Goal: Task Accomplishment & Management: Manage account settings

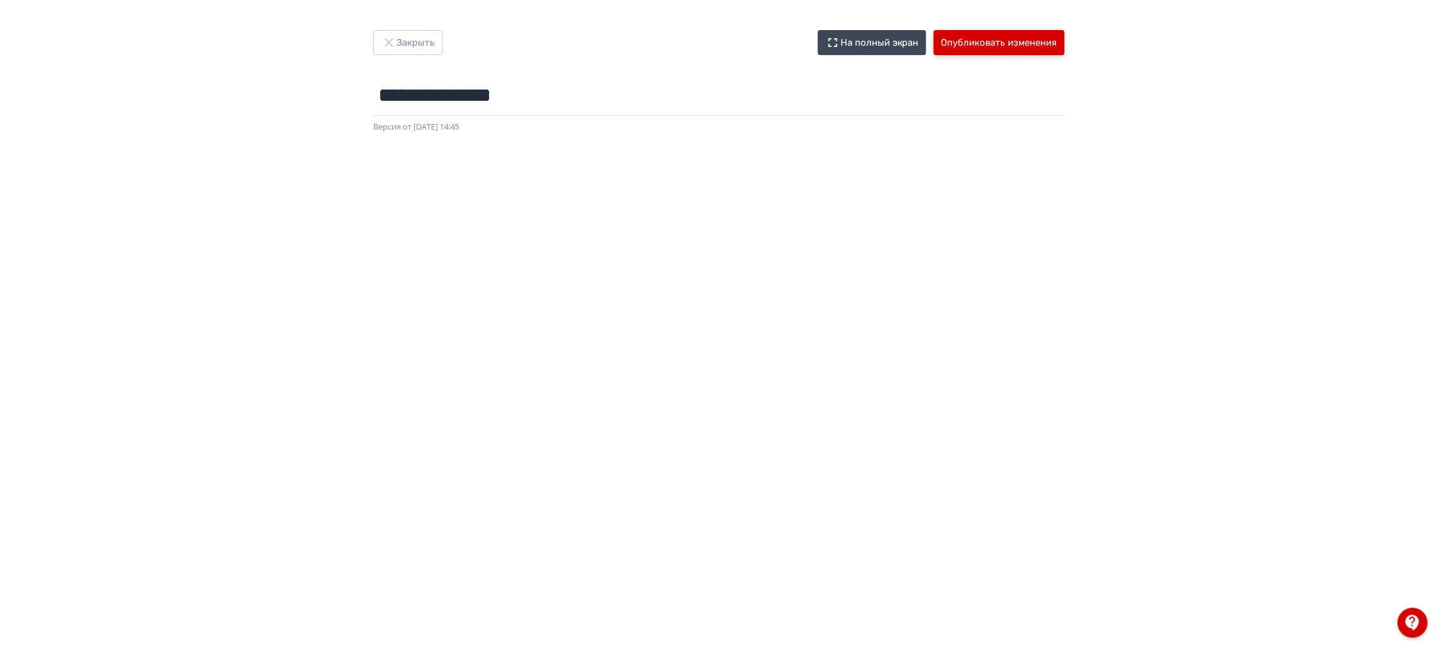
click at [989, 34] on button "Опубликовать изменения" at bounding box center [999, 42] width 131 height 25
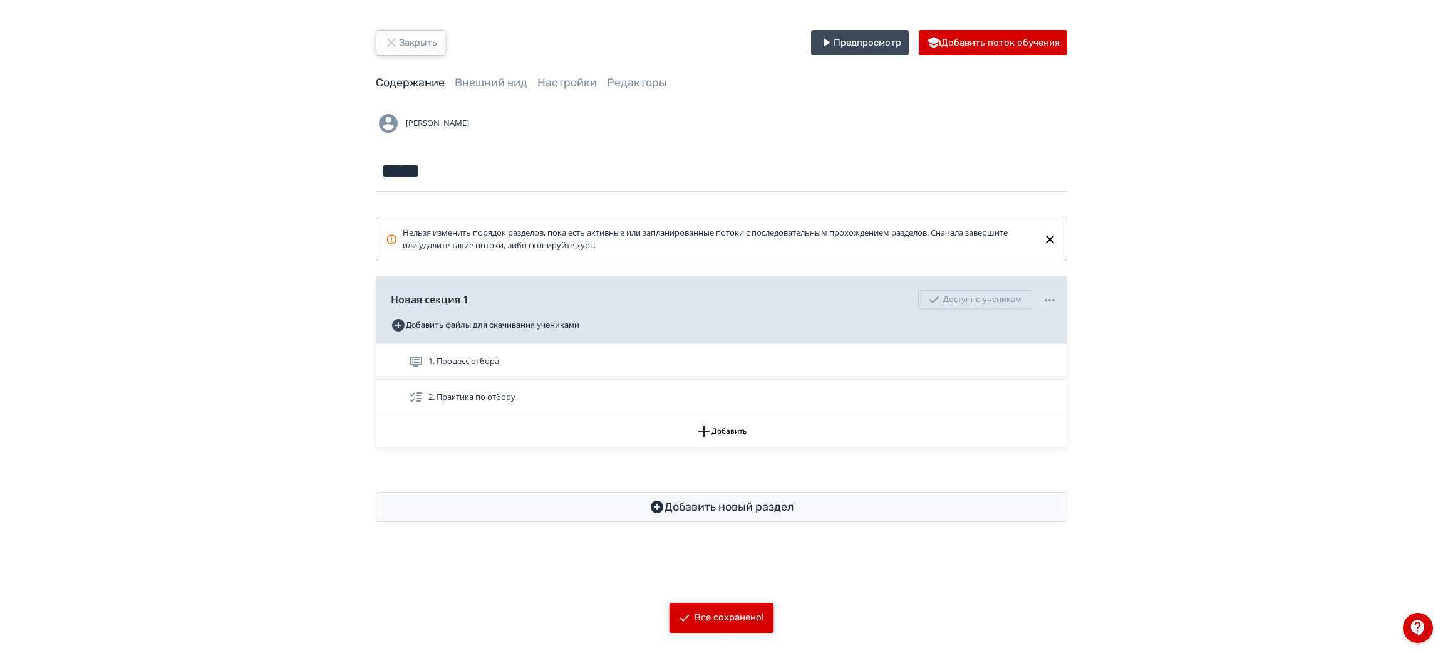
click at [404, 40] on button "Закрыть" at bounding box center [411, 42] width 70 height 25
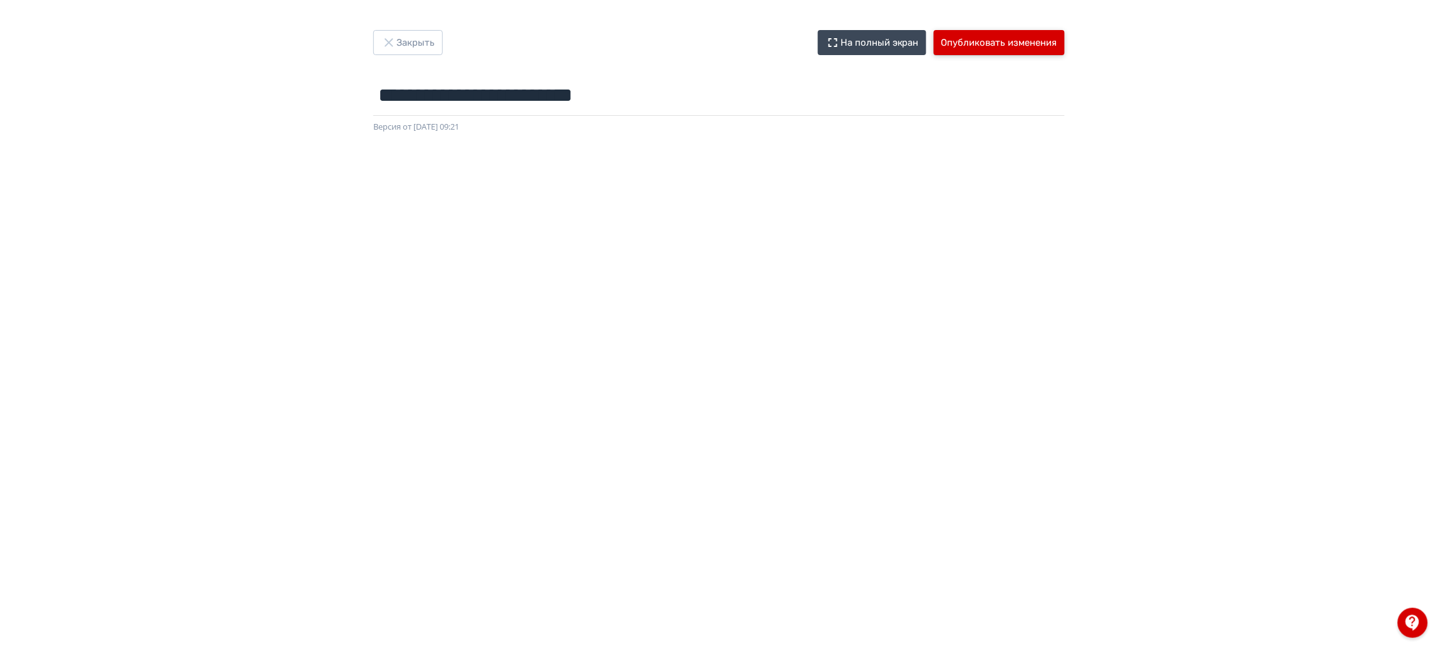
click at [985, 51] on button "Опубликовать изменения" at bounding box center [999, 42] width 131 height 25
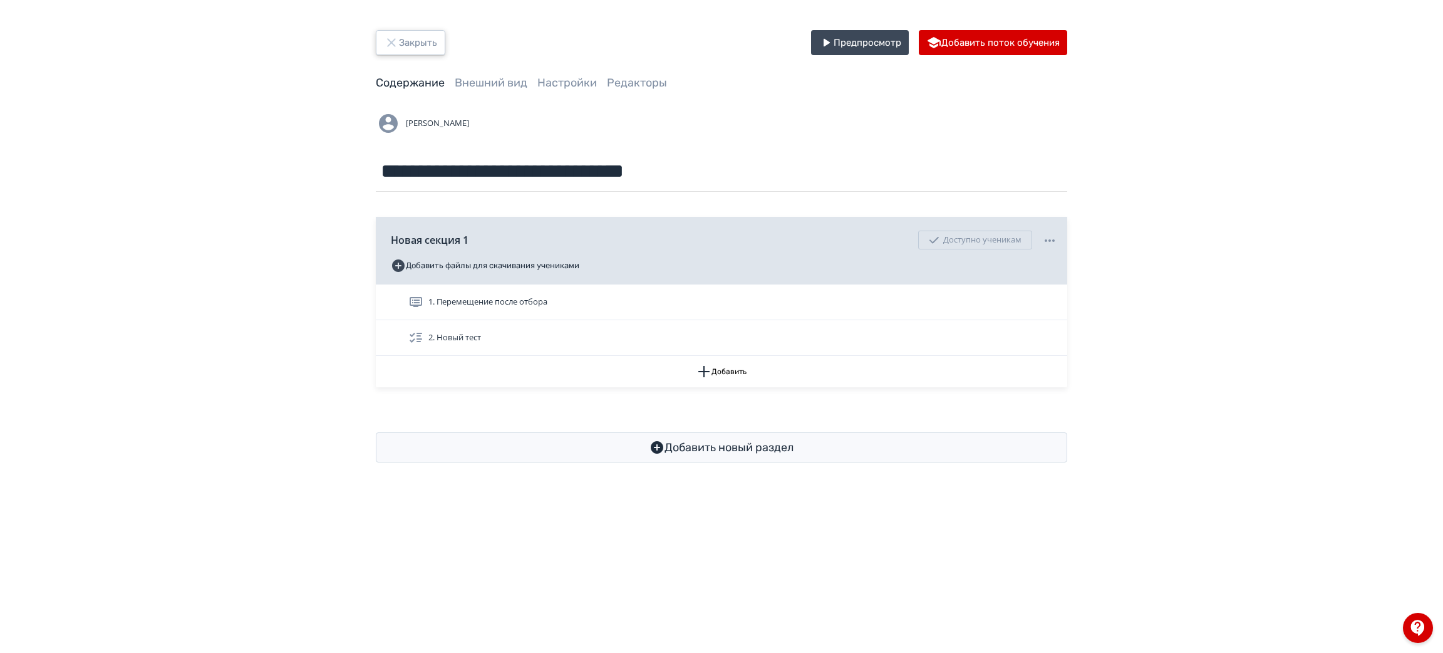
click at [412, 48] on button "Закрыть" at bounding box center [411, 42] width 70 height 25
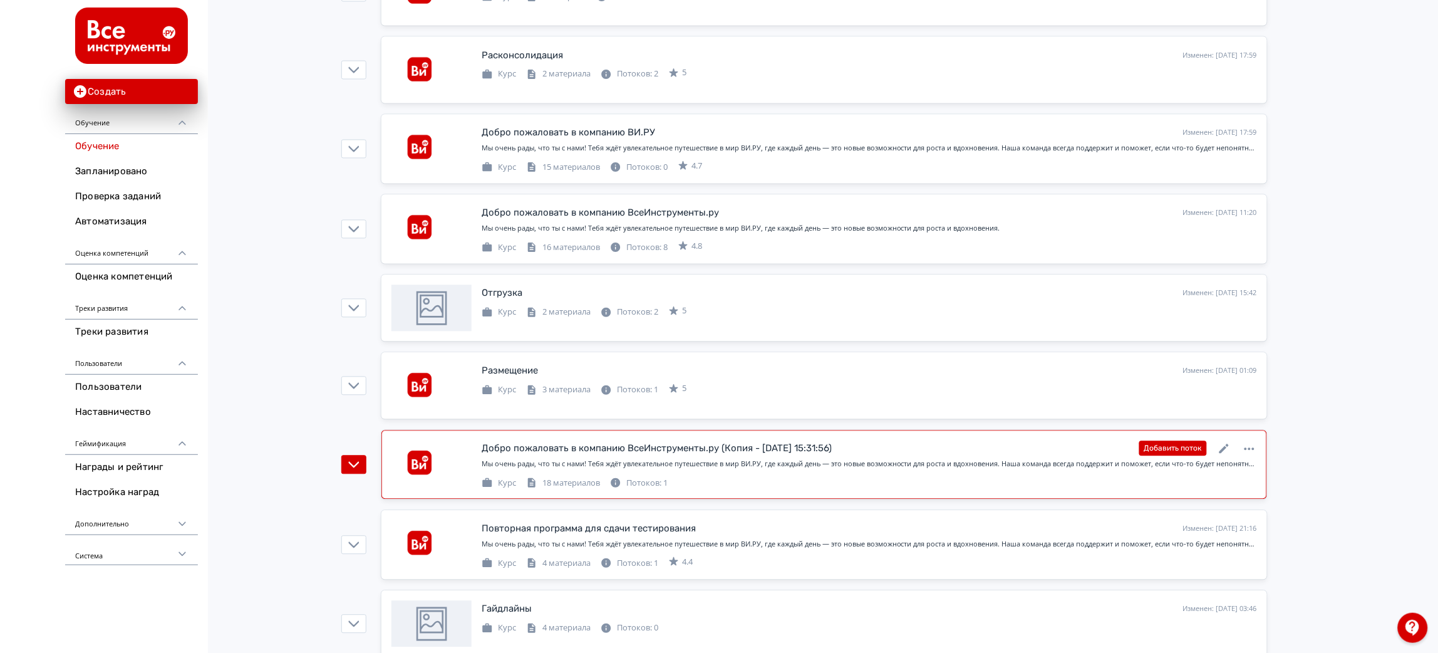
scroll to position [856, 0]
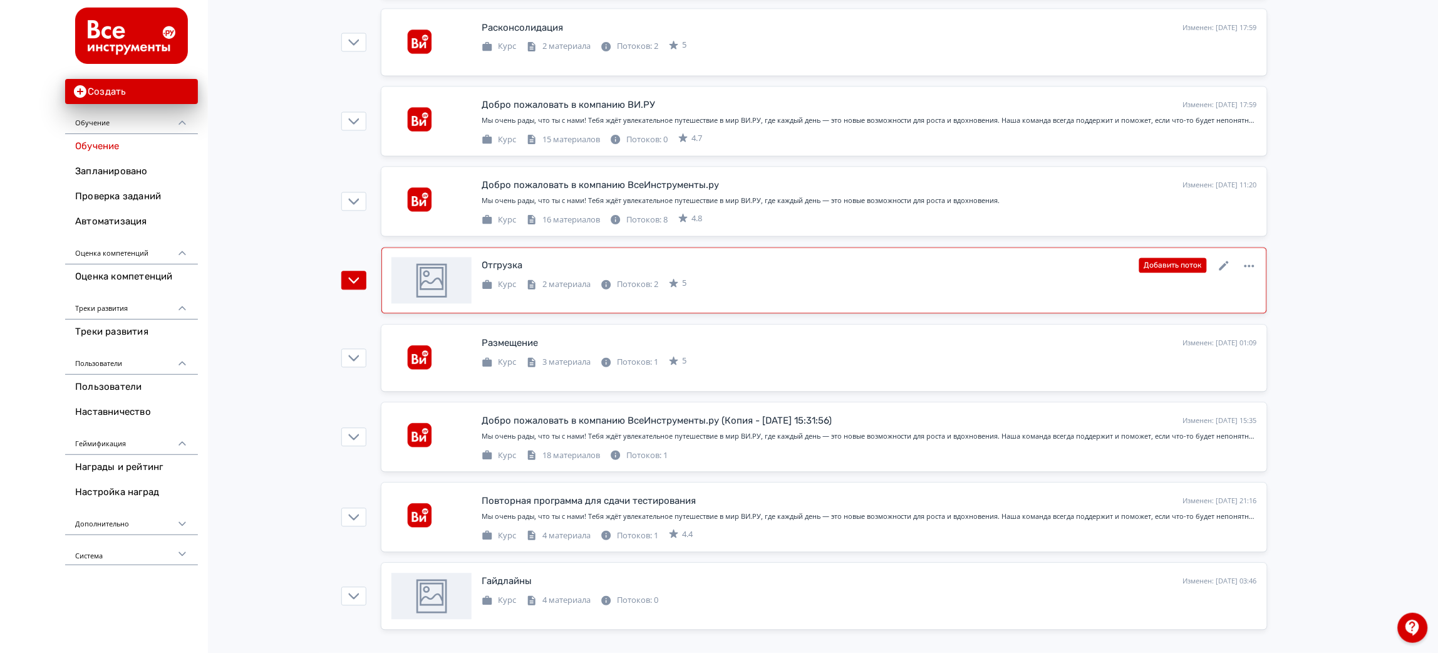
click at [828, 310] on link "Отгрузка Изменен: 17.09.2025 в 15:42 Добавить поток Курс 2 материала Потоков: 2…" at bounding box center [824, 280] width 886 height 66
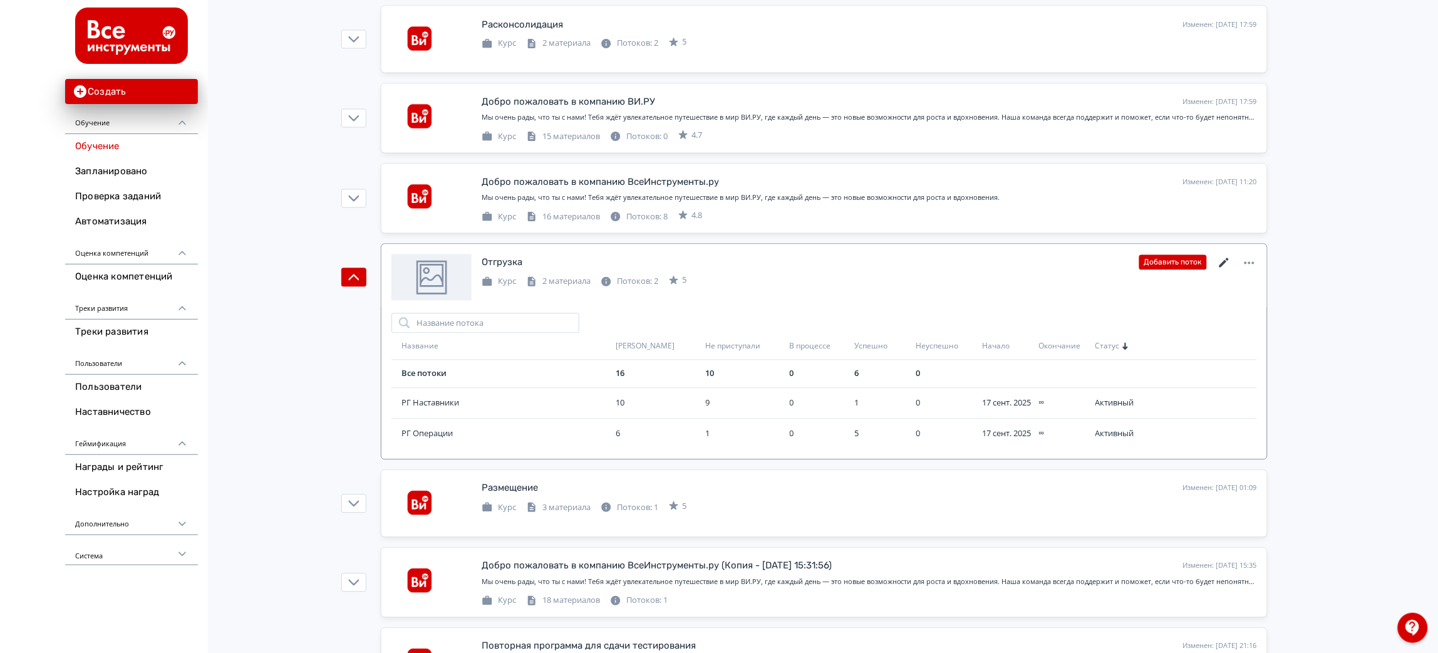
click at [1223, 262] on icon at bounding box center [1224, 263] width 15 height 15
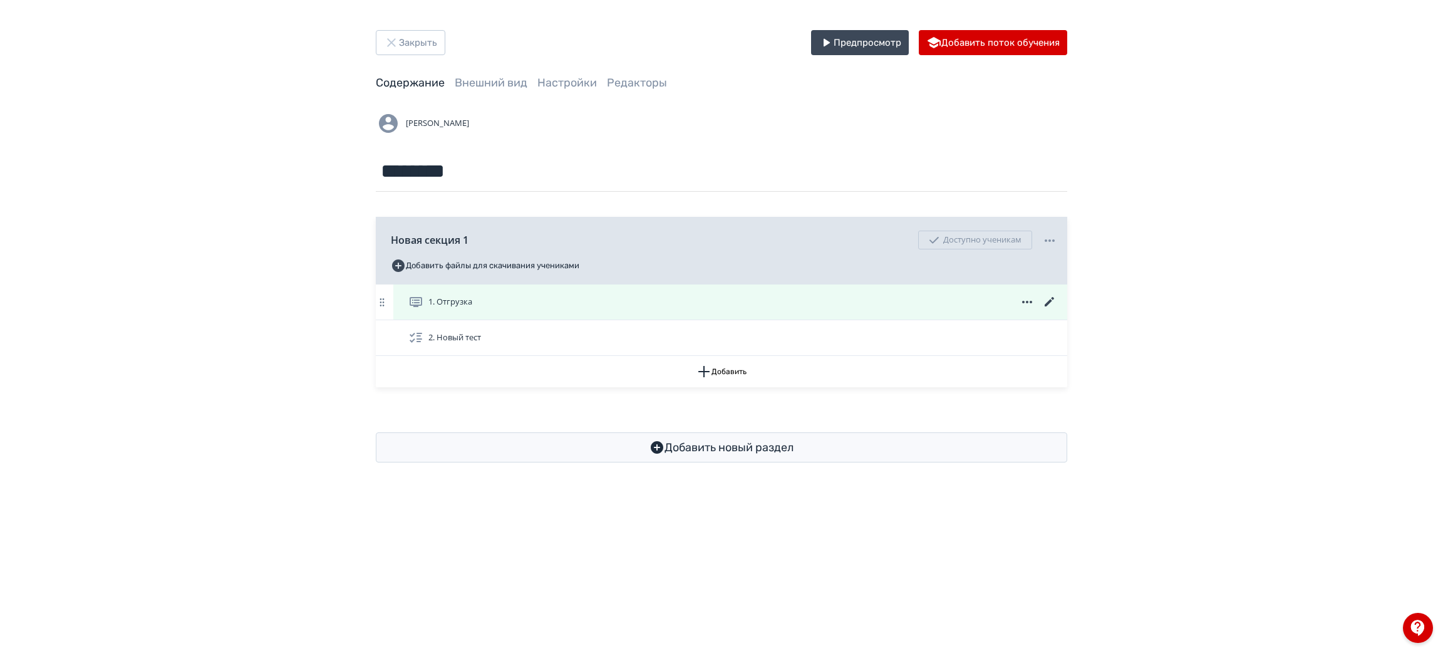
click at [1053, 304] on icon at bounding box center [1049, 301] width 15 height 15
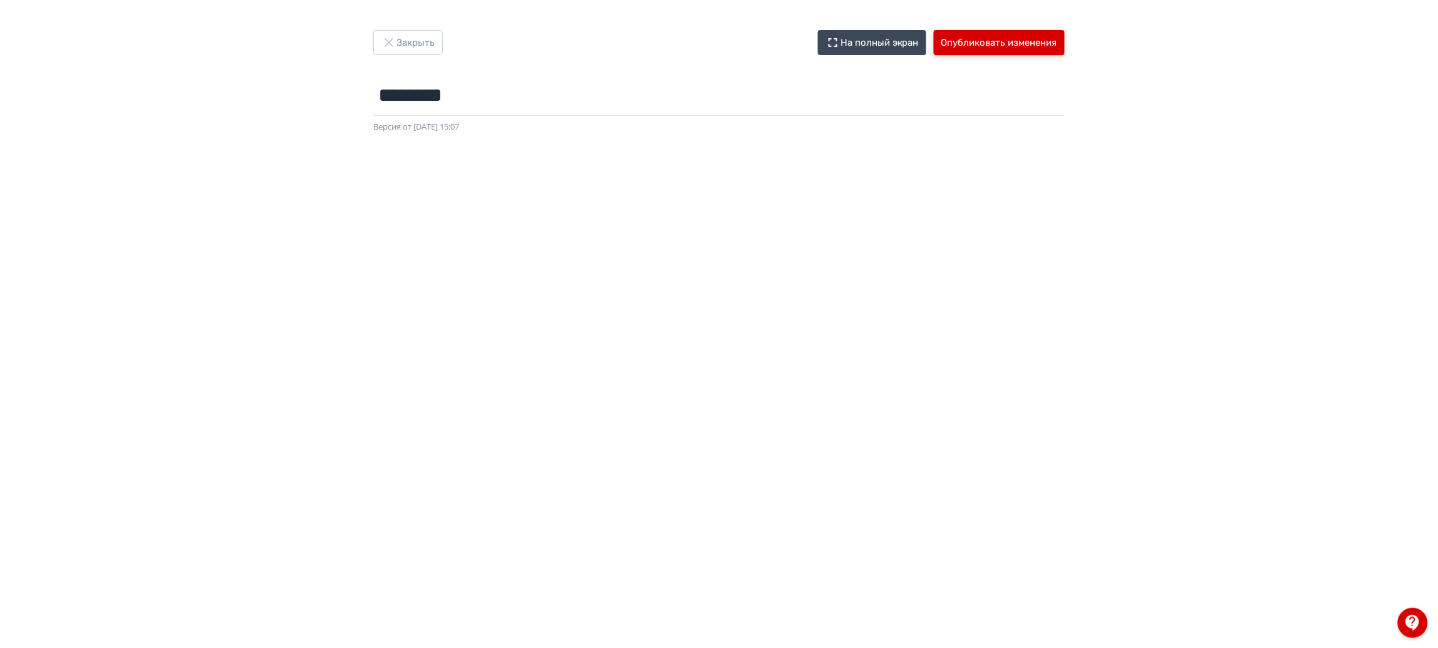
click at [979, 35] on button "Опубликовать изменения" at bounding box center [999, 42] width 131 height 25
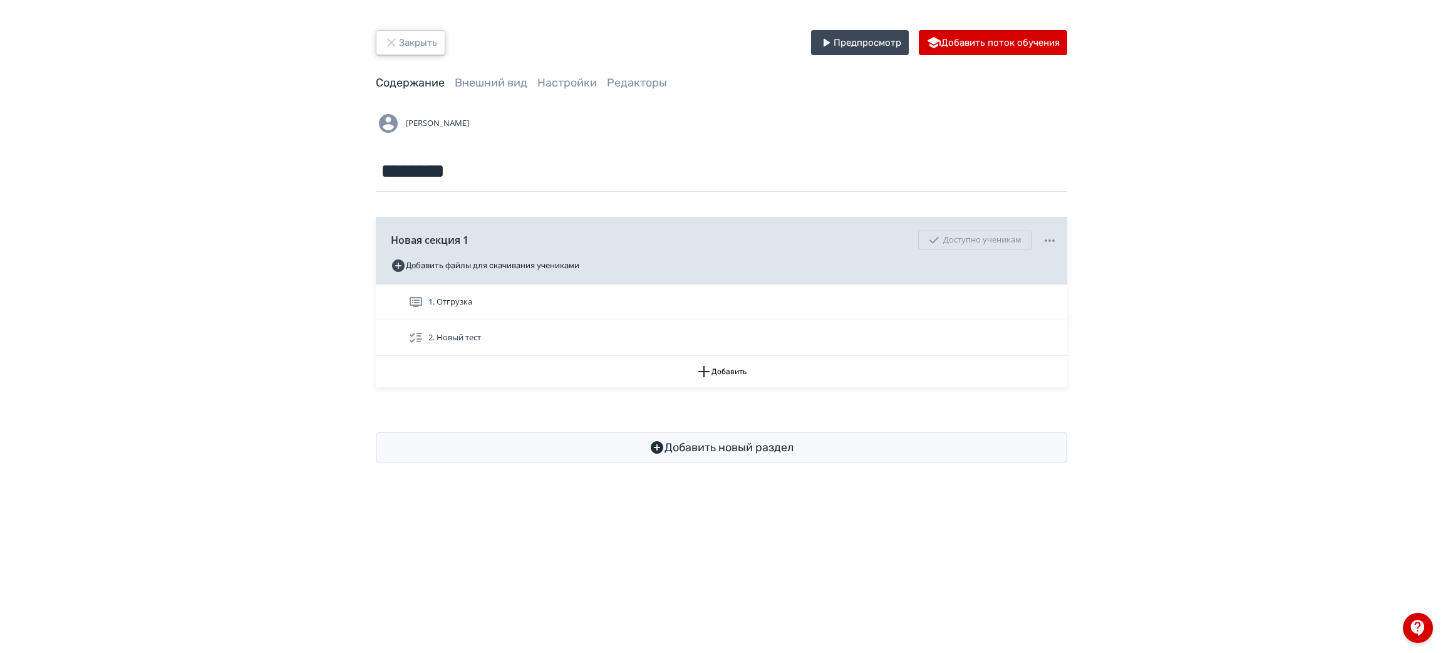
click at [415, 37] on button "Закрыть" at bounding box center [411, 42] width 70 height 25
